Goal: Task Accomplishment & Management: Manage account settings

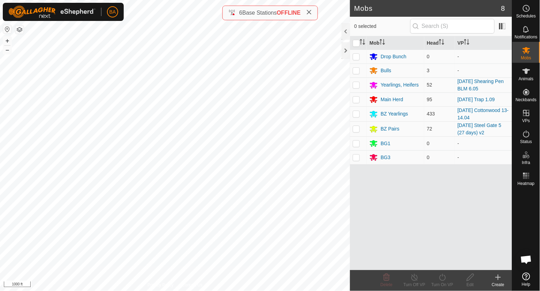
click at [362, 192] on div "Mobs 8 0 selected Mob Head VP Drop Bunch 0 - Bulls 3 - Yearlings, Heifers 52 [D…" at bounding box center [256, 145] width 512 height 291
click at [531, 177] on es-heatmap-svg-icon at bounding box center [526, 175] width 13 height 11
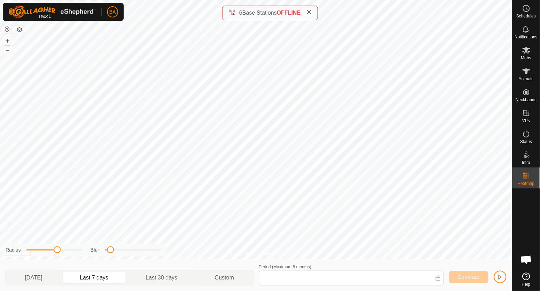
type input "[DATE] - [DATE]"
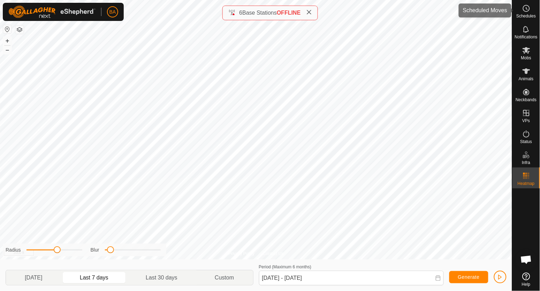
click at [524, 13] on es-schedule-vp-svg-icon at bounding box center [526, 8] width 13 height 11
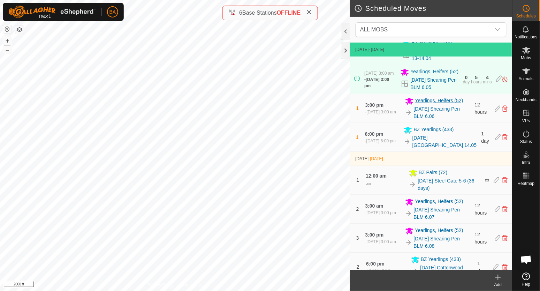
scroll to position [87, 0]
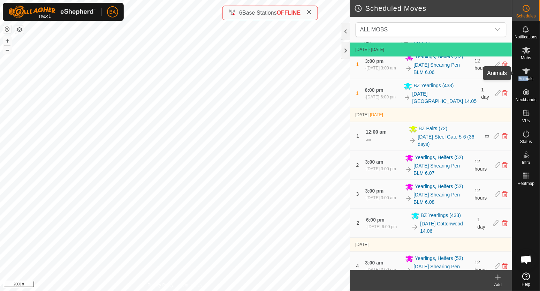
click at [527, 77] on div "Animals" at bounding box center [526, 73] width 28 height 21
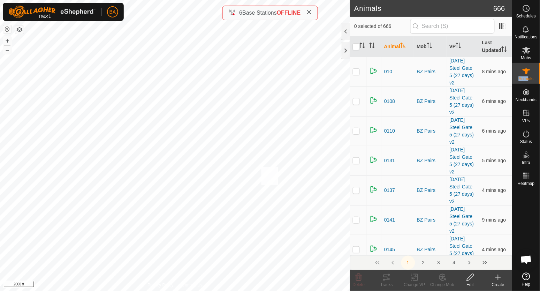
checkbox input "true"
click at [389, 276] on icon at bounding box center [386, 277] width 8 height 8
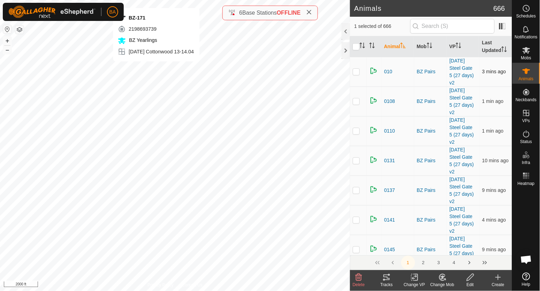
click at [156, 68] on div "BZ-171 2198693739 BZ Yearlings [DATE] [GEOGRAPHIC_DATA] 13-14.04 + – ⇧ i 2000 ft" at bounding box center [175, 145] width 350 height 291
click at [363, 48] on icon "Activate to sort" at bounding box center [362, 45] width 6 height 6
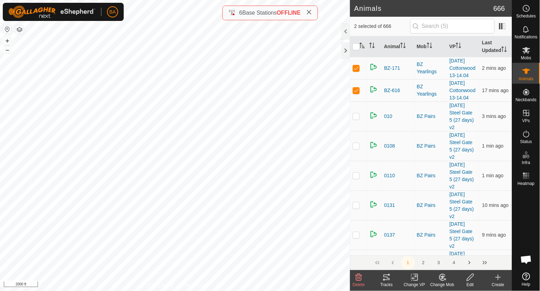
click at [388, 277] on icon at bounding box center [386, 277] width 8 height 8
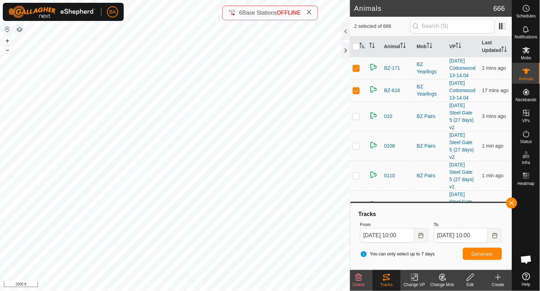
click at [470, 278] on icon at bounding box center [470, 277] width 9 height 8
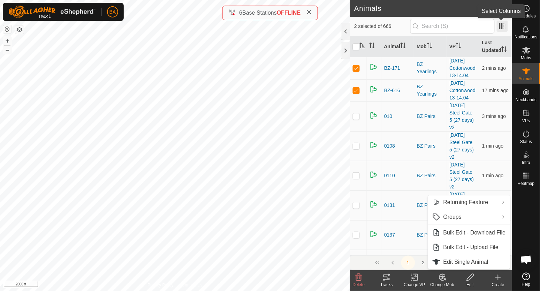
click at [500, 22] on span at bounding box center [501, 26] width 11 height 11
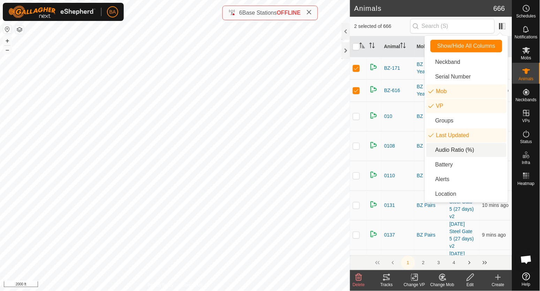
click at [441, 149] on li "Audio Ratio (%)" at bounding box center [466, 150] width 80 height 14
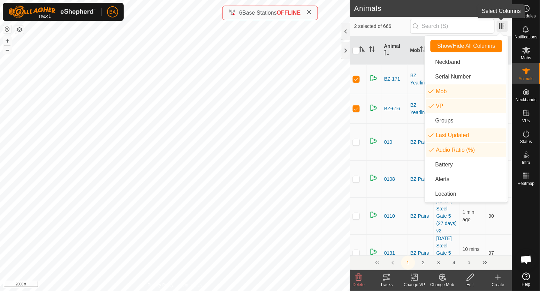
click at [498, 24] on span at bounding box center [501, 26] width 11 height 11
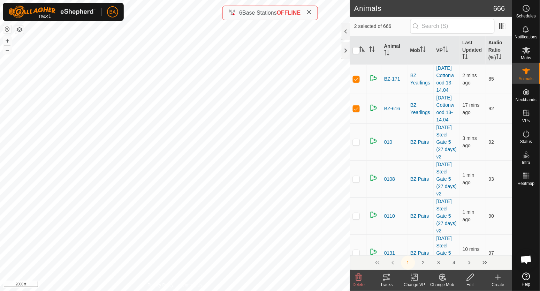
click at [387, 279] on icon at bounding box center [386, 277] width 8 height 8
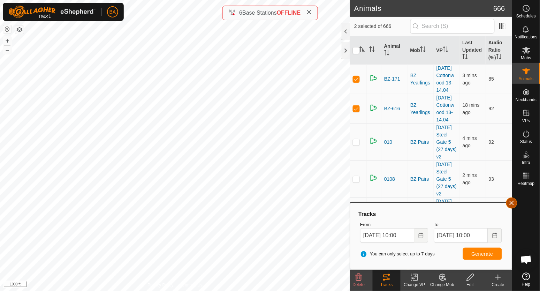
click at [511, 200] on span "button" at bounding box center [512, 203] width 6 height 6
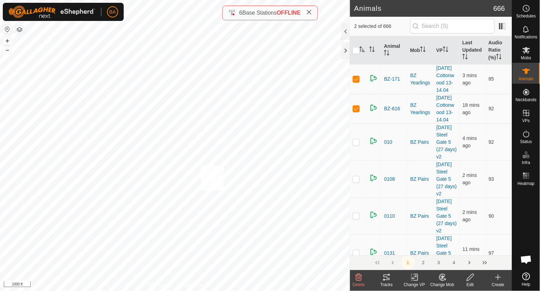
checkbox input "true"
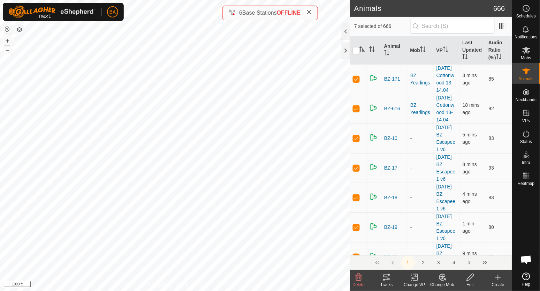
click at [392, 278] on tracks-svg-icon at bounding box center [386, 277] width 28 height 8
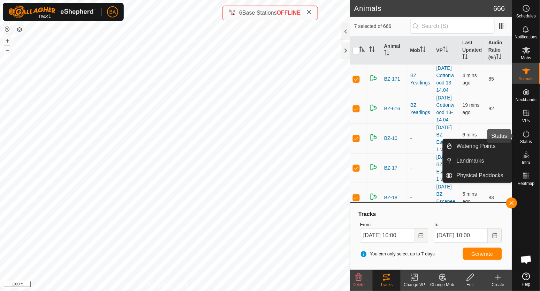
click at [523, 135] on icon at bounding box center [526, 134] width 8 height 8
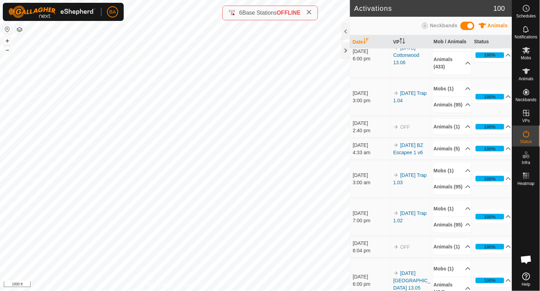
scroll to position [697, 0]
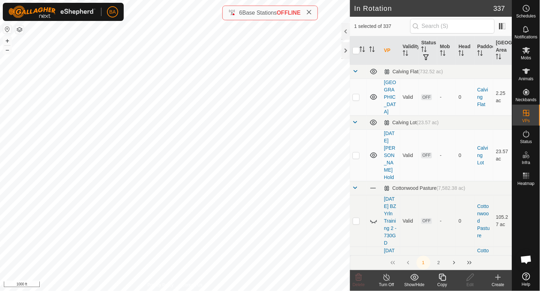
click at [441, 279] on icon at bounding box center [442, 276] width 7 height 7
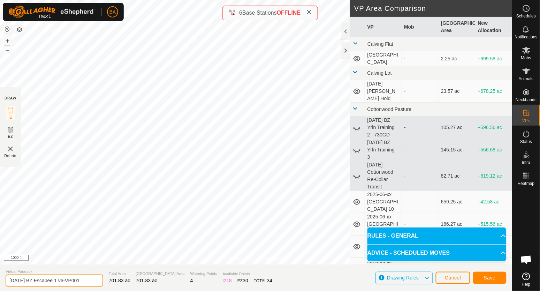
drag, startPoint x: 72, startPoint y: 282, endPoint x: 158, endPoint y: 289, distance: 86.4
click at [160, 287] on section "Virtual Paddock 2025-09-10 BZ Escapee 1 v6-VP001 Total Area 701.83 ac Grazing A…" at bounding box center [256, 277] width 512 height 26
type input "[DATE] BZ Escapee 1 v7"
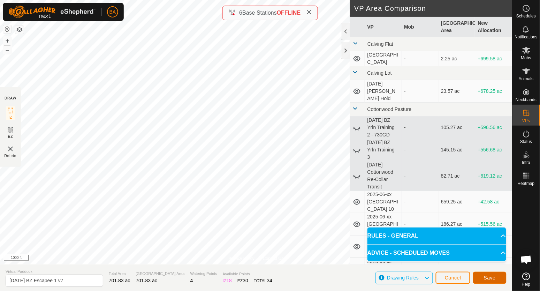
click at [483, 274] on span "Save" at bounding box center [489, 277] width 12 height 6
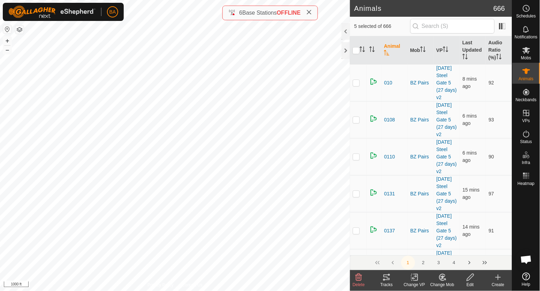
checkbox input "true"
click at [441, 279] on icon at bounding box center [441, 278] width 2 height 2
click at [415, 278] on icon at bounding box center [414, 277] width 9 height 8
click at [421, 250] on link "Choose VP..." at bounding box center [435, 247] width 69 height 14
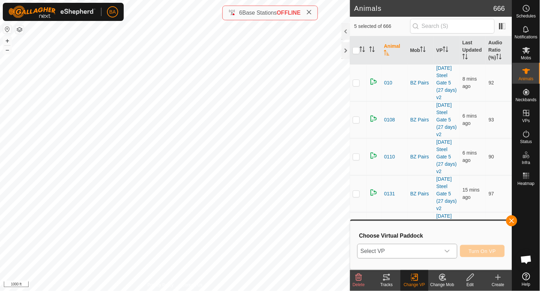
click at [421, 251] on span "Select VP" at bounding box center [398, 251] width 82 height 14
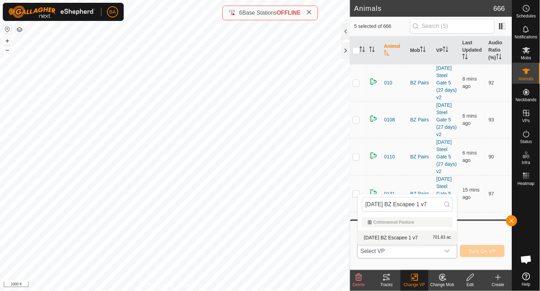
type input "[DATE] BZ Escapee 1 v7"
click at [426, 239] on li "2025-09-10 BZ Escapee 1 v7 701.83 ac" at bounding box center [407, 237] width 99 height 14
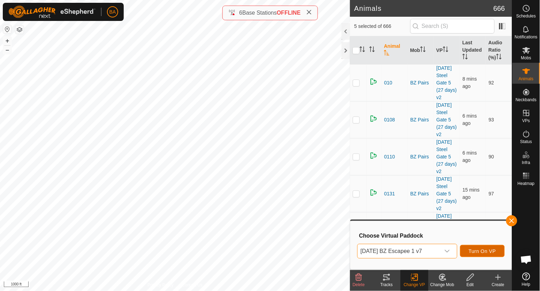
click at [477, 246] on button "Turn On VP" at bounding box center [482, 251] width 45 height 12
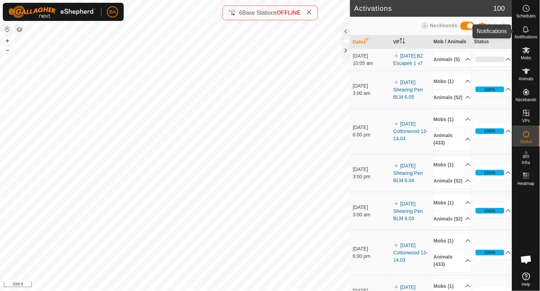
click at [531, 32] on es-notification-svg-icon at bounding box center [526, 29] width 13 height 11
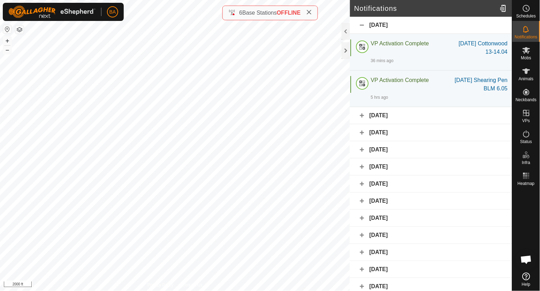
click at [394, 124] on div "Yesterday" at bounding box center [431, 115] width 162 height 17
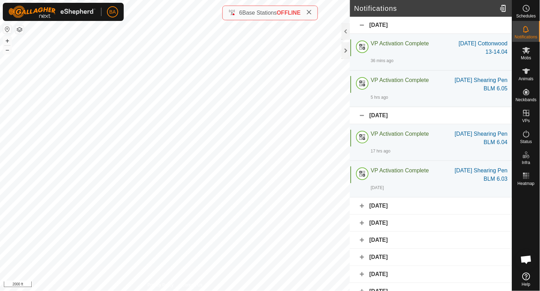
click at [409, 213] on div "17 September 2025" at bounding box center [431, 205] width 162 height 17
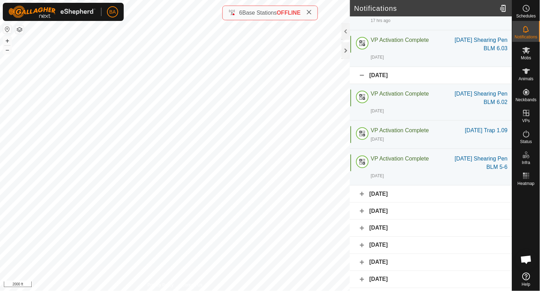
click at [409, 202] on div "16 September 2025" at bounding box center [431, 193] width 162 height 17
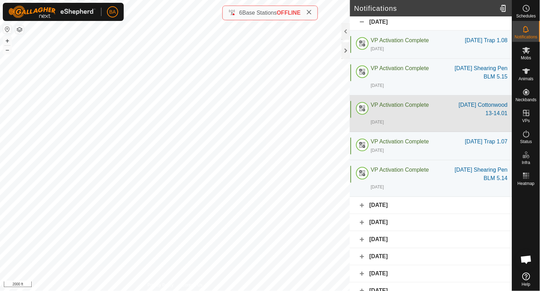
scroll to position [392, 0]
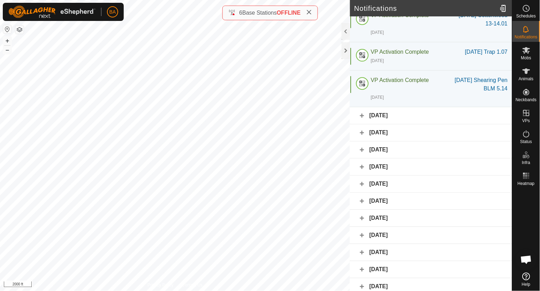
click at [413, 124] on div "15 September 2025" at bounding box center [431, 115] width 162 height 17
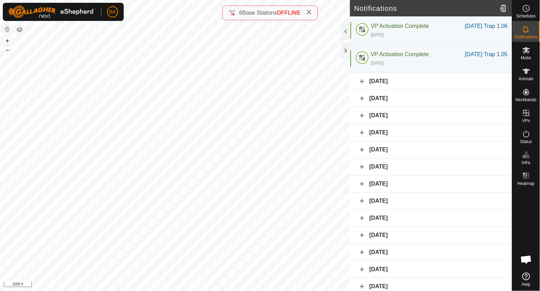
scroll to position [522, 0]
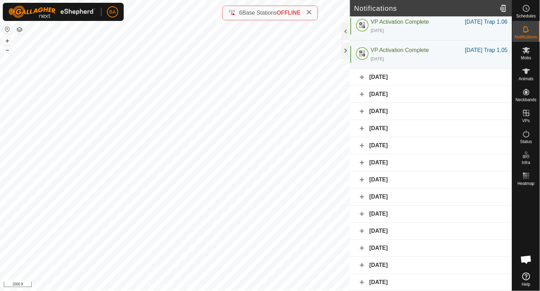
click at [413, 86] on div "14 September 2025" at bounding box center [431, 77] width 162 height 17
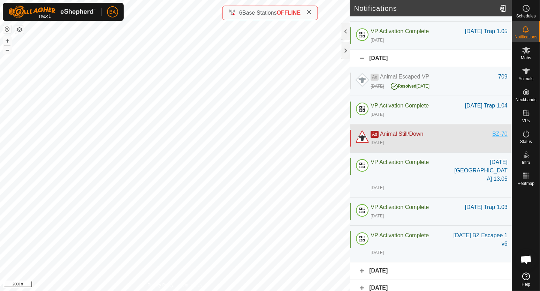
click at [492, 138] on div "BZ-70" at bounding box center [499, 134] width 15 height 8
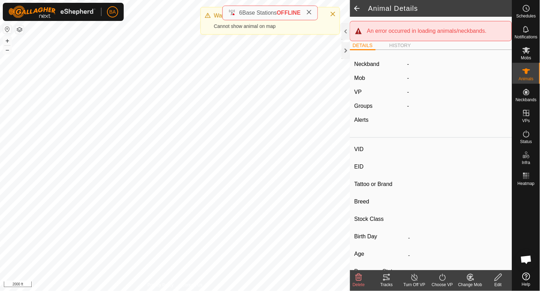
click at [360, 9] on span at bounding box center [357, 8] width 14 height 17
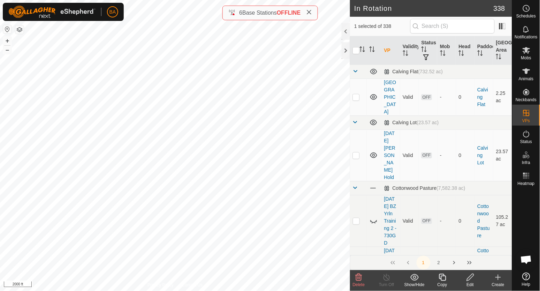
click at [359, 282] on span "Delete" at bounding box center [359, 284] width 12 height 5
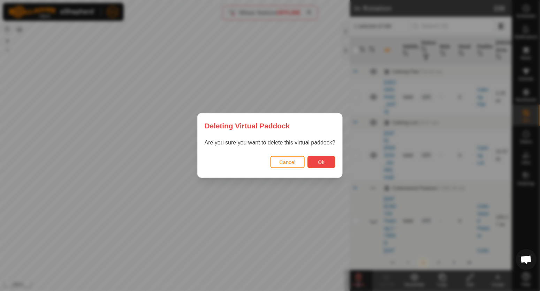
click at [310, 166] on button "Ok" at bounding box center [321, 162] width 28 height 12
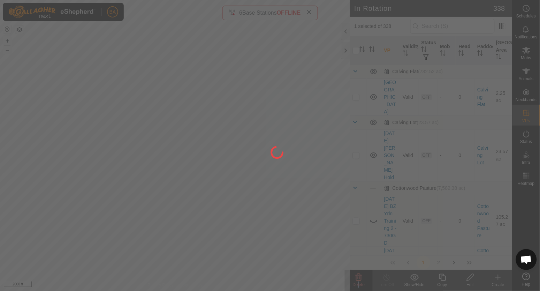
checkbox input "false"
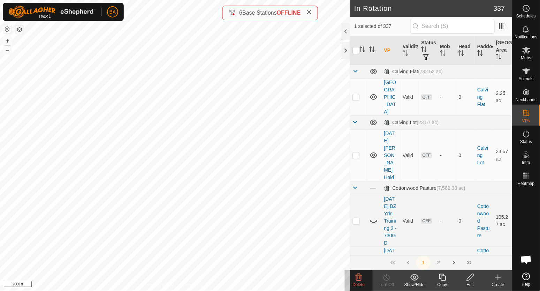
click at [360, 282] on span "Delete" at bounding box center [359, 284] width 12 height 5
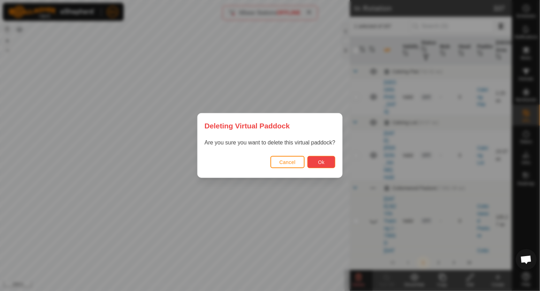
click at [326, 164] on button "Ok" at bounding box center [321, 162] width 28 height 12
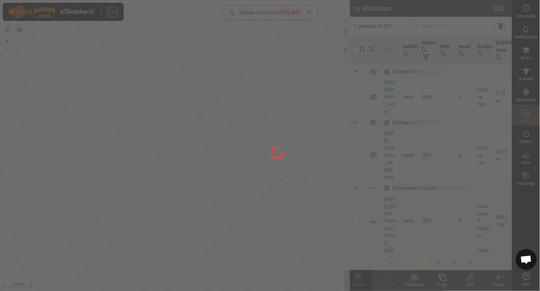
checkbox input "false"
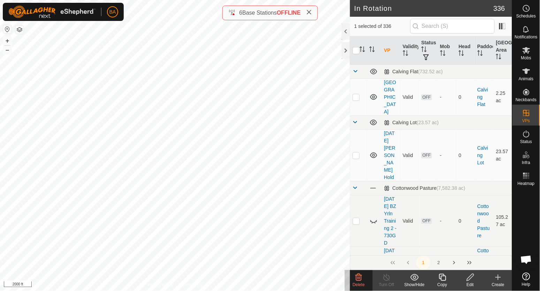
click at [362, 280] on icon at bounding box center [358, 277] width 8 height 8
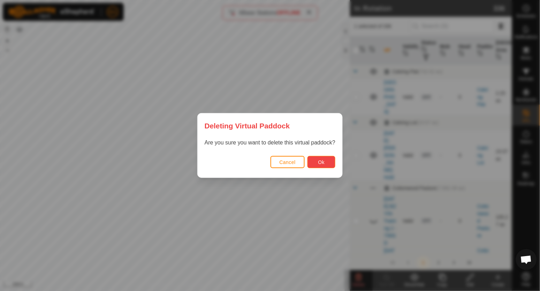
click at [312, 164] on button "Ok" at bounding box center [321, 162] width 28 height 12
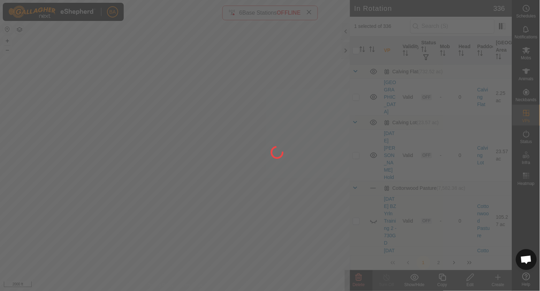
checkbox input "false"
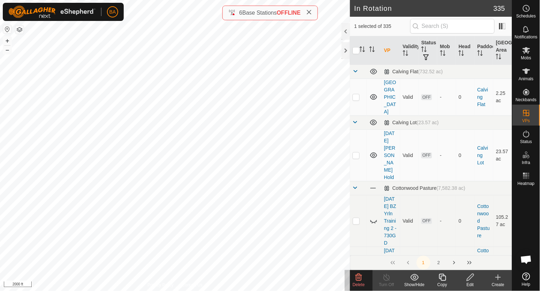
click at [360, 275] on icon at bounding box center [358, 277] width 8 height 8
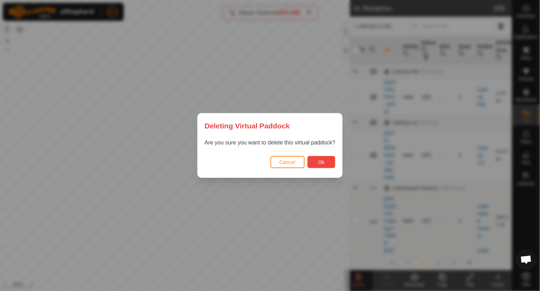
click at [317, 163] on button "Ok" at bounding box center [321, 162] width 28 height 12
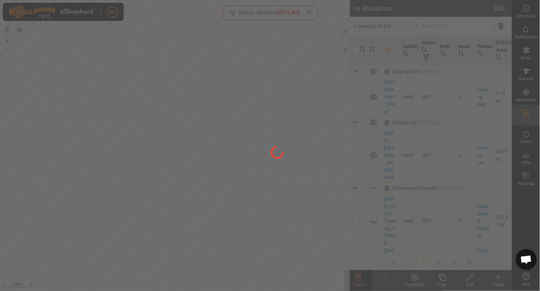
checkbox input "false"
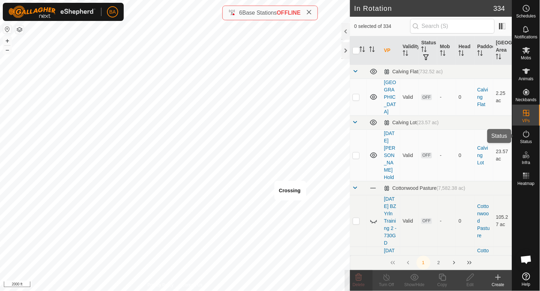
click at [525, 139] on span "Status" at bounding box center [526, 141] width 12 height 4
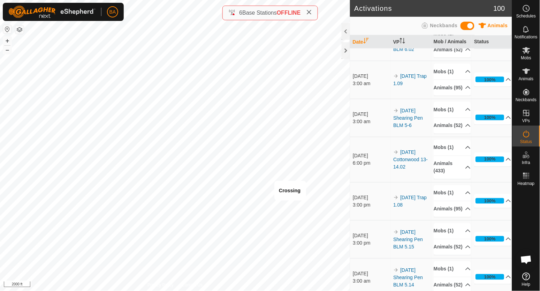
scroll to position [261, 0]
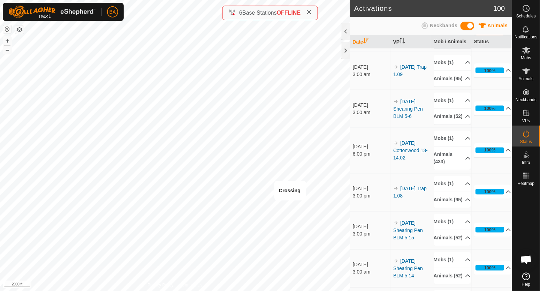
click at [368, 249] on td "[DATE] 3:00 pm" at bounding box center [370, 230] width 40 height 38
click at [345, 52] on div at bounding box center [345, 50] width 8 height 17
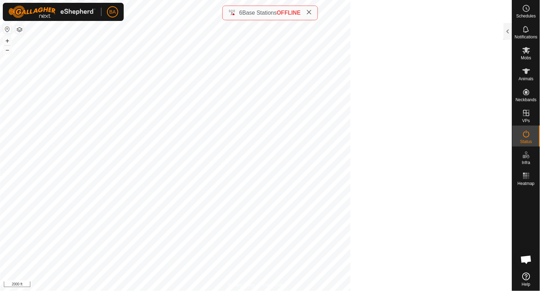
scroll to position [1110, 0]
